Goal: Task Accomplishment & Management: Use online tool/utility

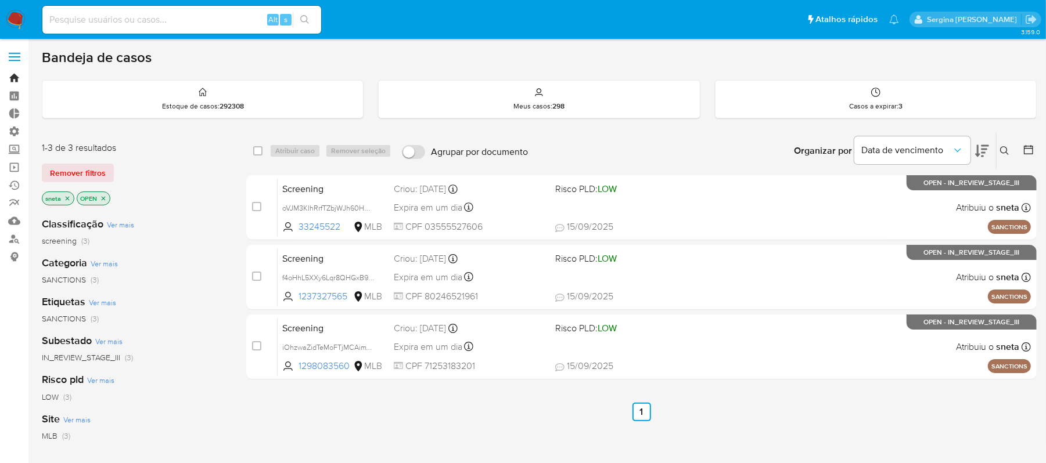
click at [15, 75] on link "Bandeja" at bounding box center [69, 78] width 138 height 18
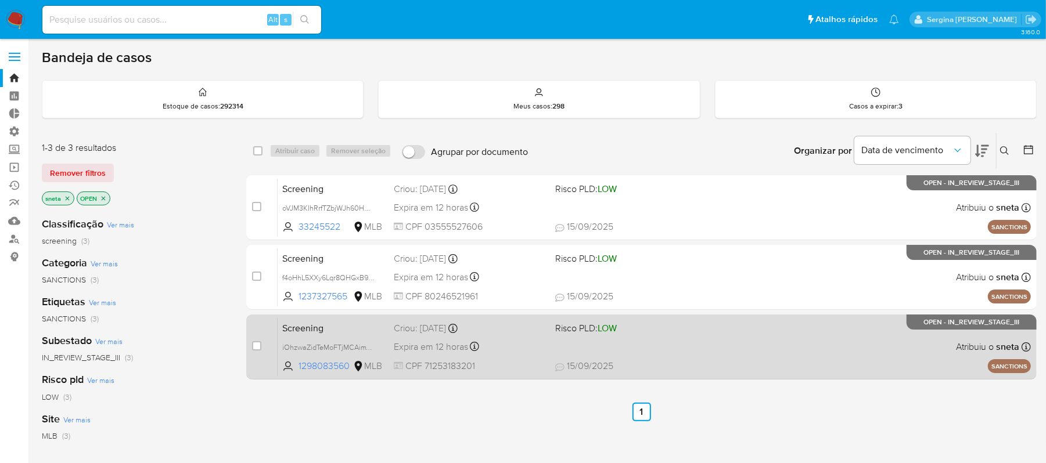
click at [672, 352] on div "Screening iOhzwaZidTeMoFTjMCAimVrC 1298083560 MLB Risco PLD: LOW Criou: [DATE] …" at bounding box center [654, 347] width 753 height 59
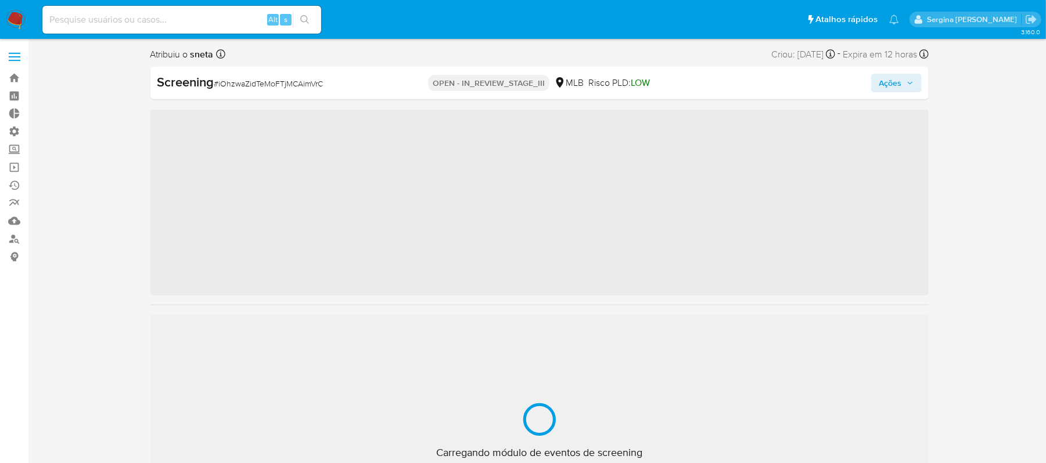
scroll to position [546, 0]
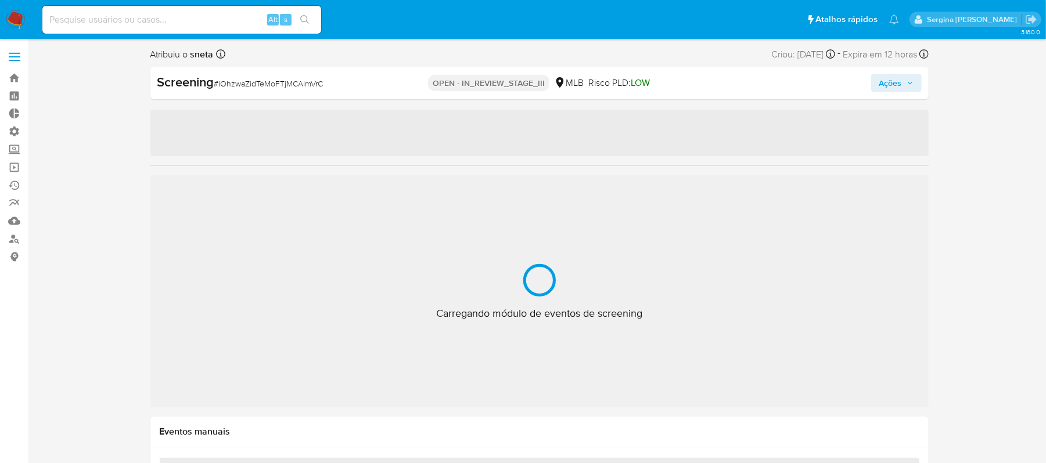
select select "10"
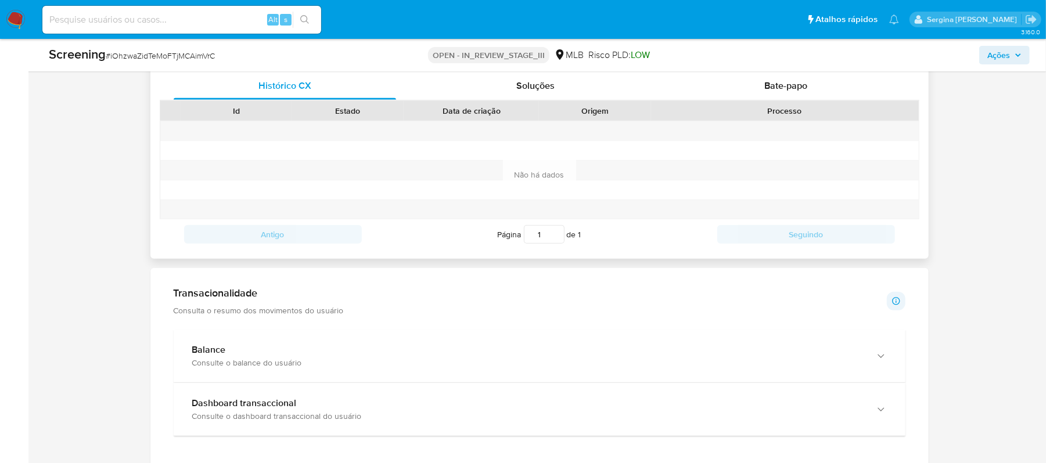
scroll to position [697, 0]
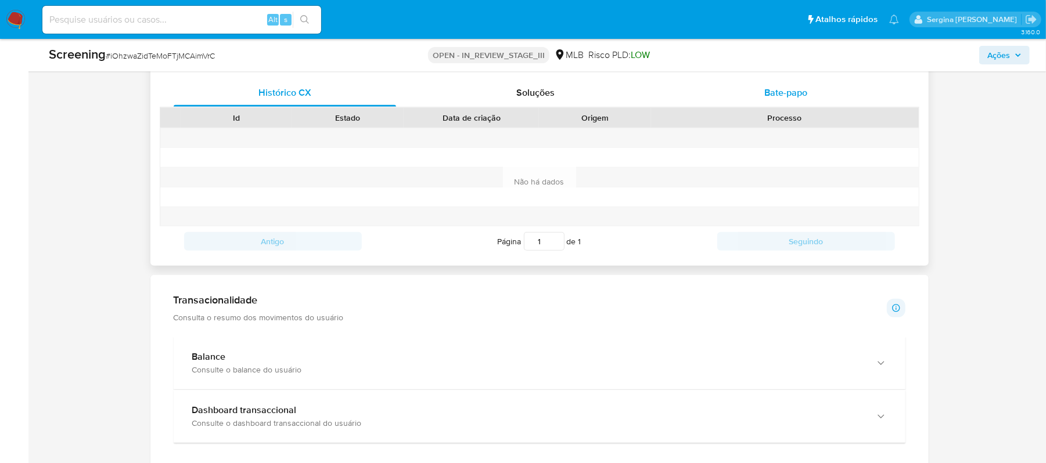
click at [800, 95] on span "Bate-papo" at bounding box center [786, 92] width 43 height 13
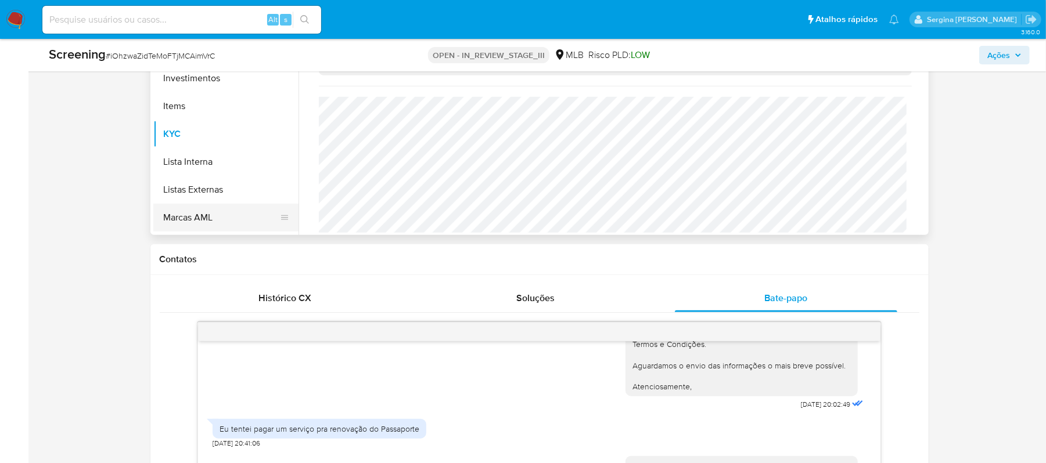
scroll to position [449, 0]
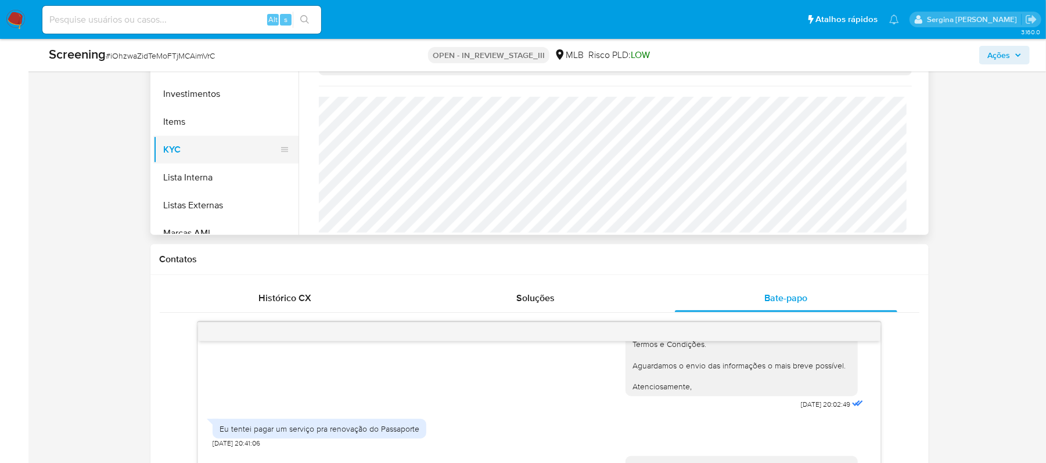
click at [179, 147] on button "KYC" at bounding box center [221, 150] width 136 height 28
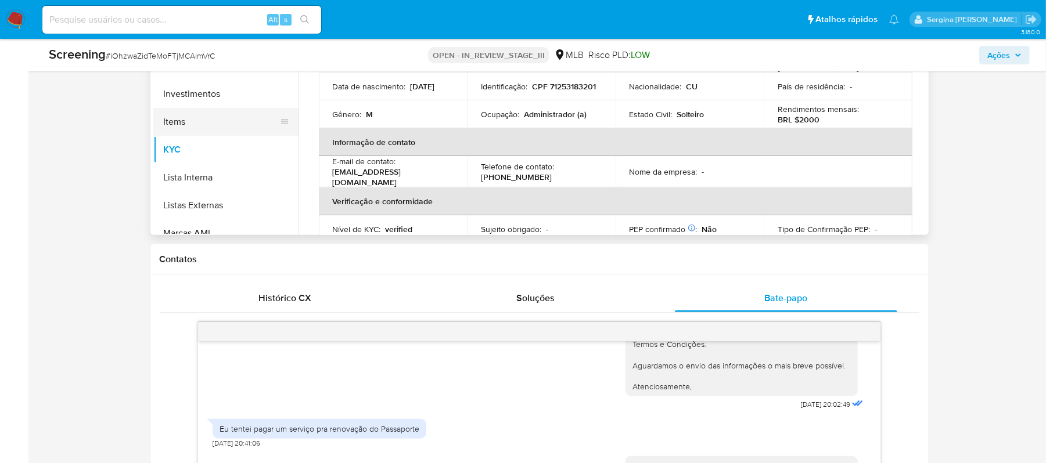
scroll to position [0, 0]
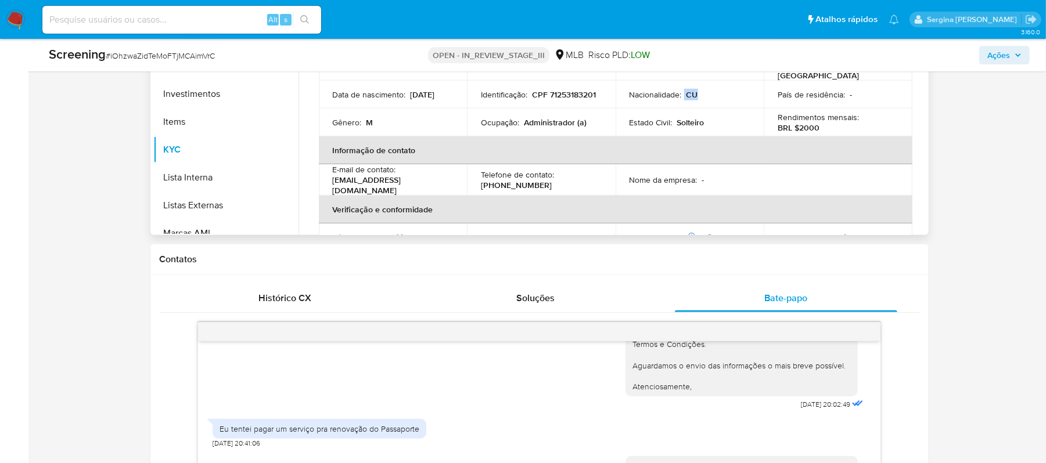
drag, startPoint x: 682, startPoint y: 89, endPoint x: 713, endPoint y: 85, distance: 31.7
click at [713, 85] on td "Nacionalidade : CU" at bounding box center [690, 95] width 149 height 28
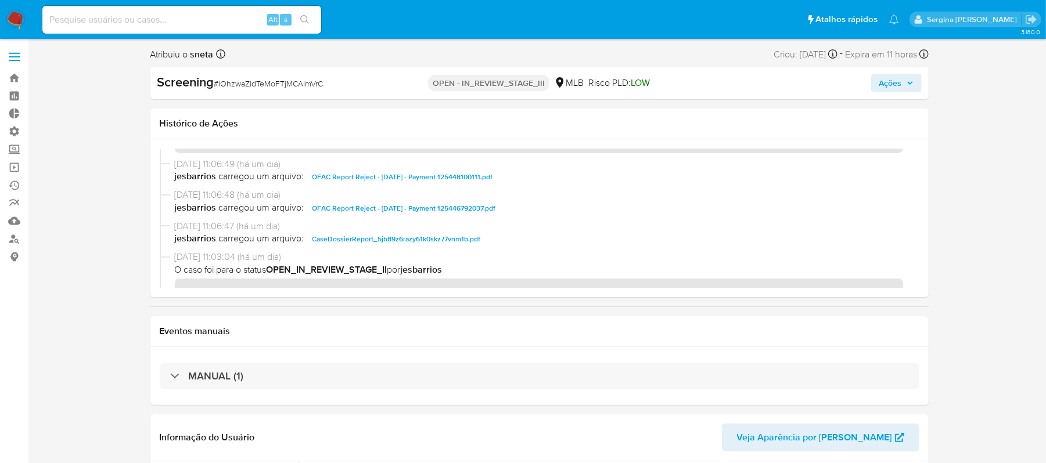
click at [907, 85] on icon "button" at bounding box center [909, 83] width 7 height 7
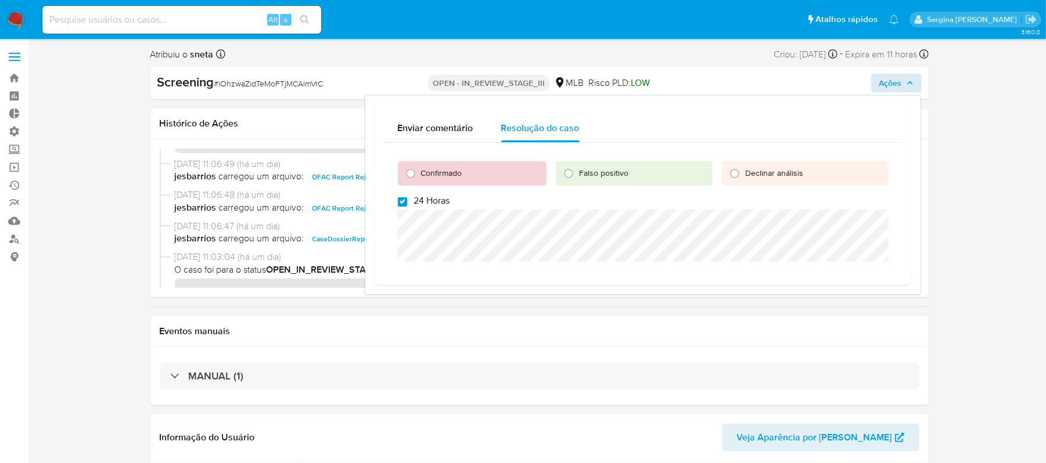
click at [402, 200] on input "24 Horas" at bounding box center [402, 201] width 9 height 9
checkbox input "false"
click at [411, 172] on input "Confirmado" at bounding box center [410, 173] width 19 height 19
radio input "true"
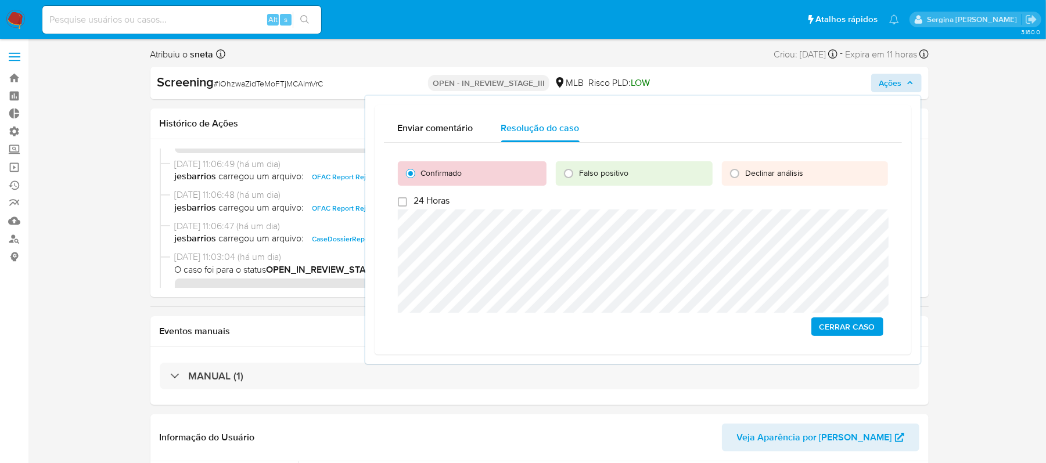
click at [839, 330] on span "Cerrar caso" at bounding box center [847, 327] width 56 height 16
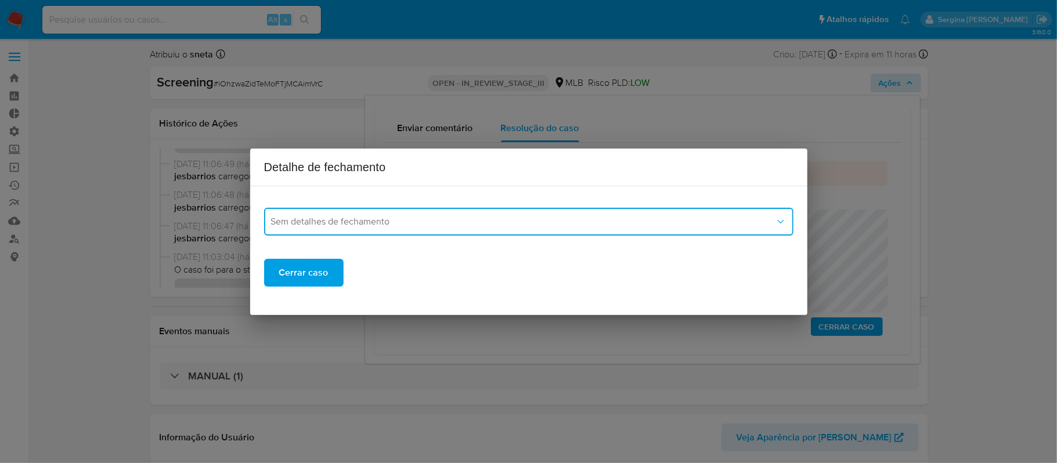
click at [336, 218] on span "Sem detalhes de fechamento" at bounding box center [523, 222] width 504 height 12
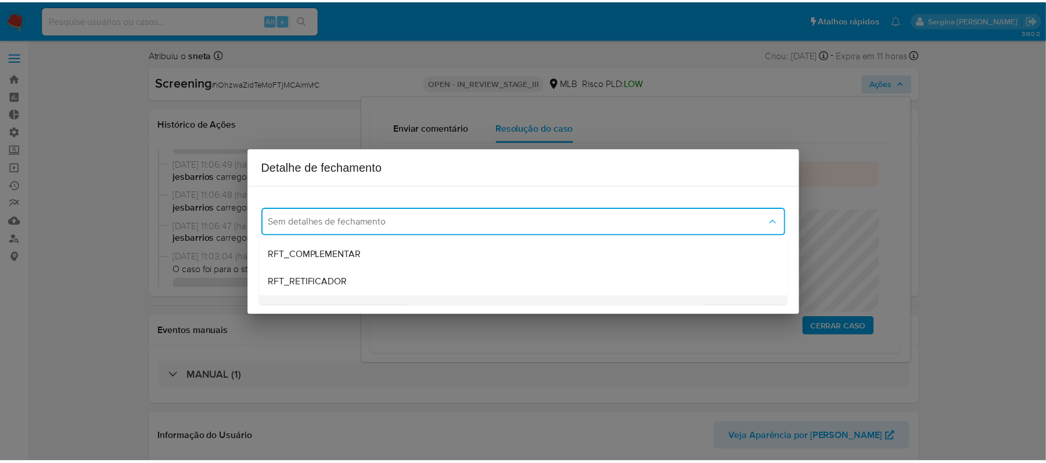
scroll to position [77, 0]
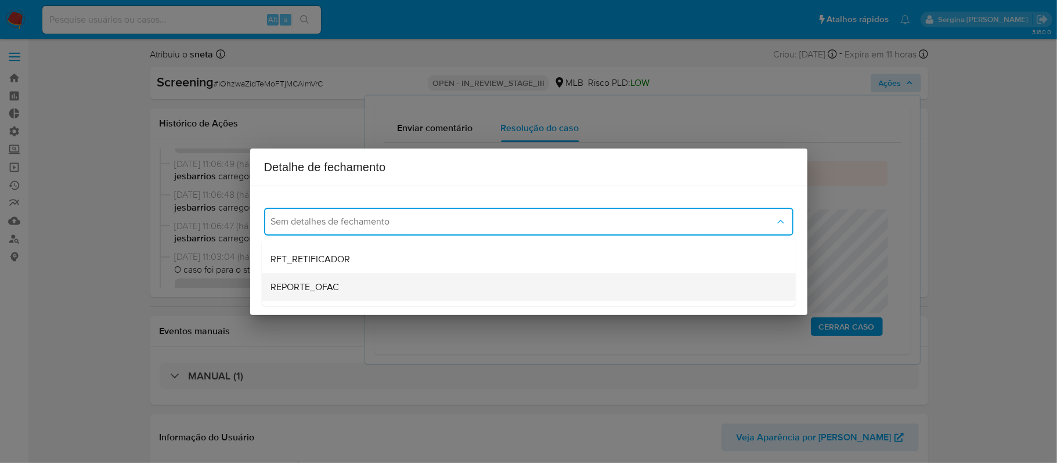
click at [339, 284] on span "REPORTE_OFAC" at bounding box center [305, 288] width 69 height 12
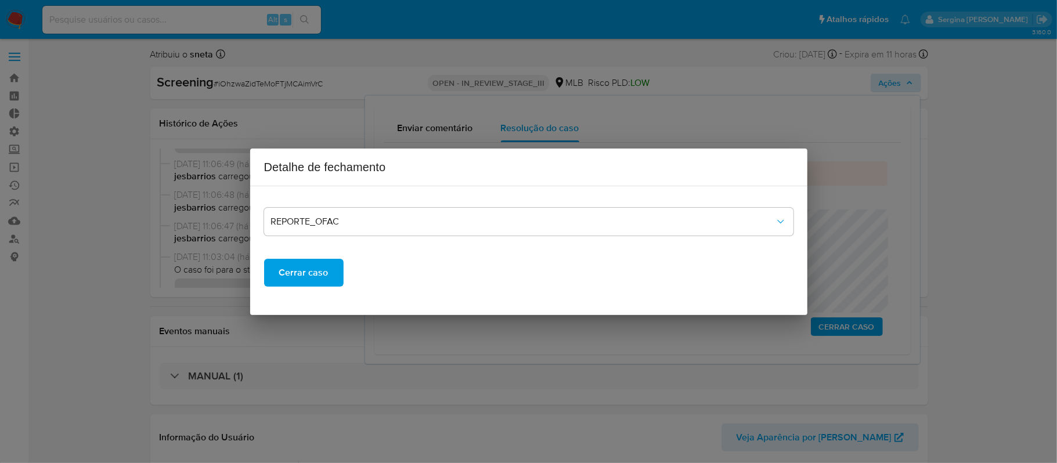
click at [317, 273] on span "Cerrar caso" at bounding box center [303, 273] width 49 height 26
